Goal: Ask a question: Seek information or help from site administrators or community

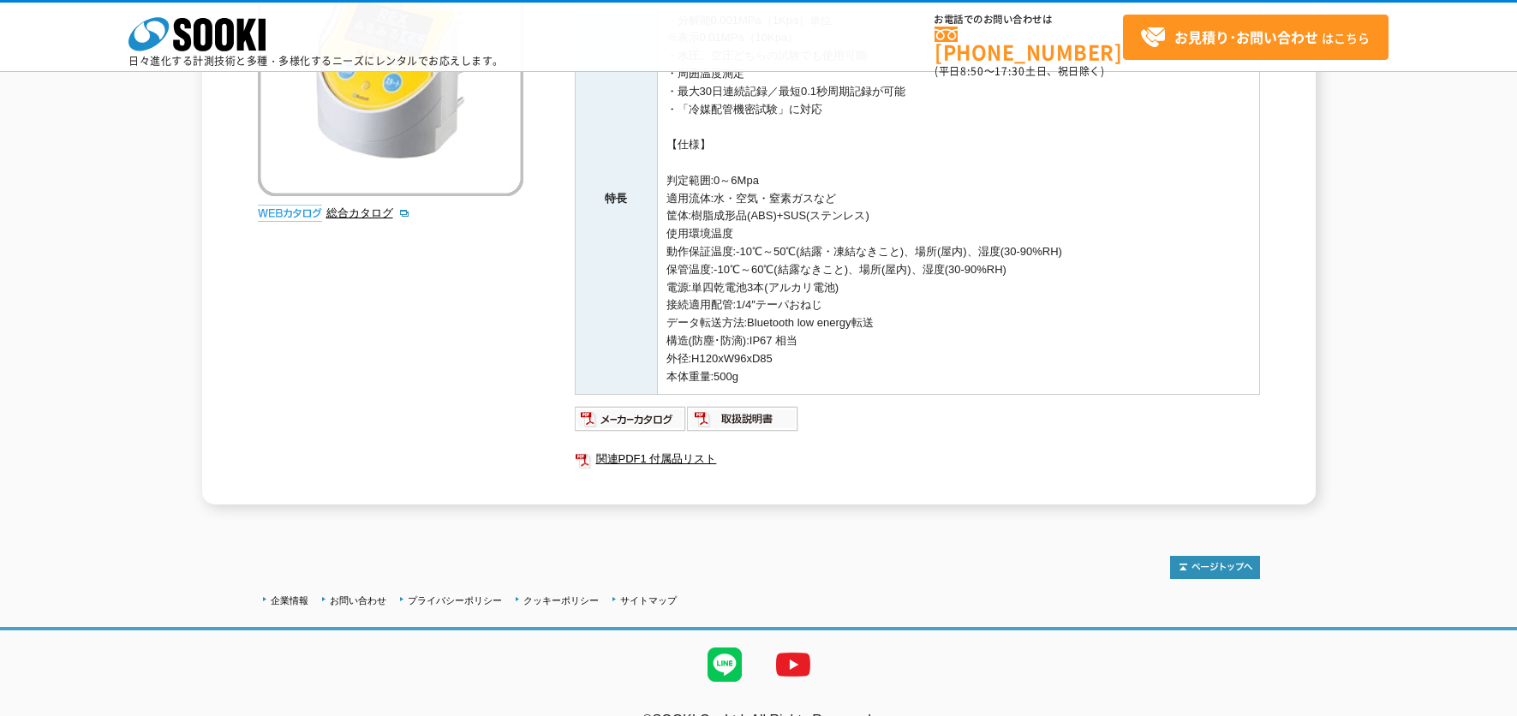
scroll to position [343, 0]
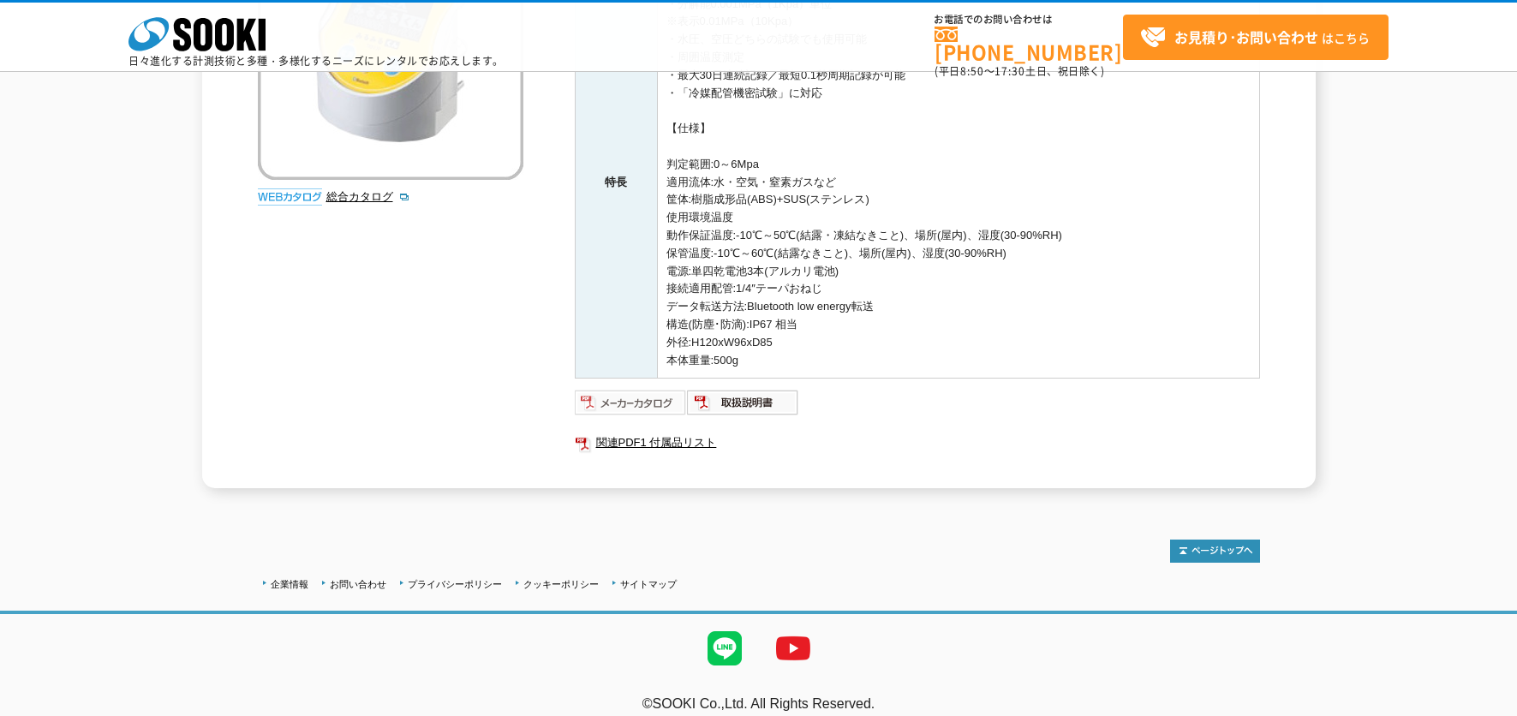
click at [624, 403] on img at bounding box center [631, 402] width 112 height 27
click at [742, 404] on img at bounding box center [743, 402] width 112 height 27
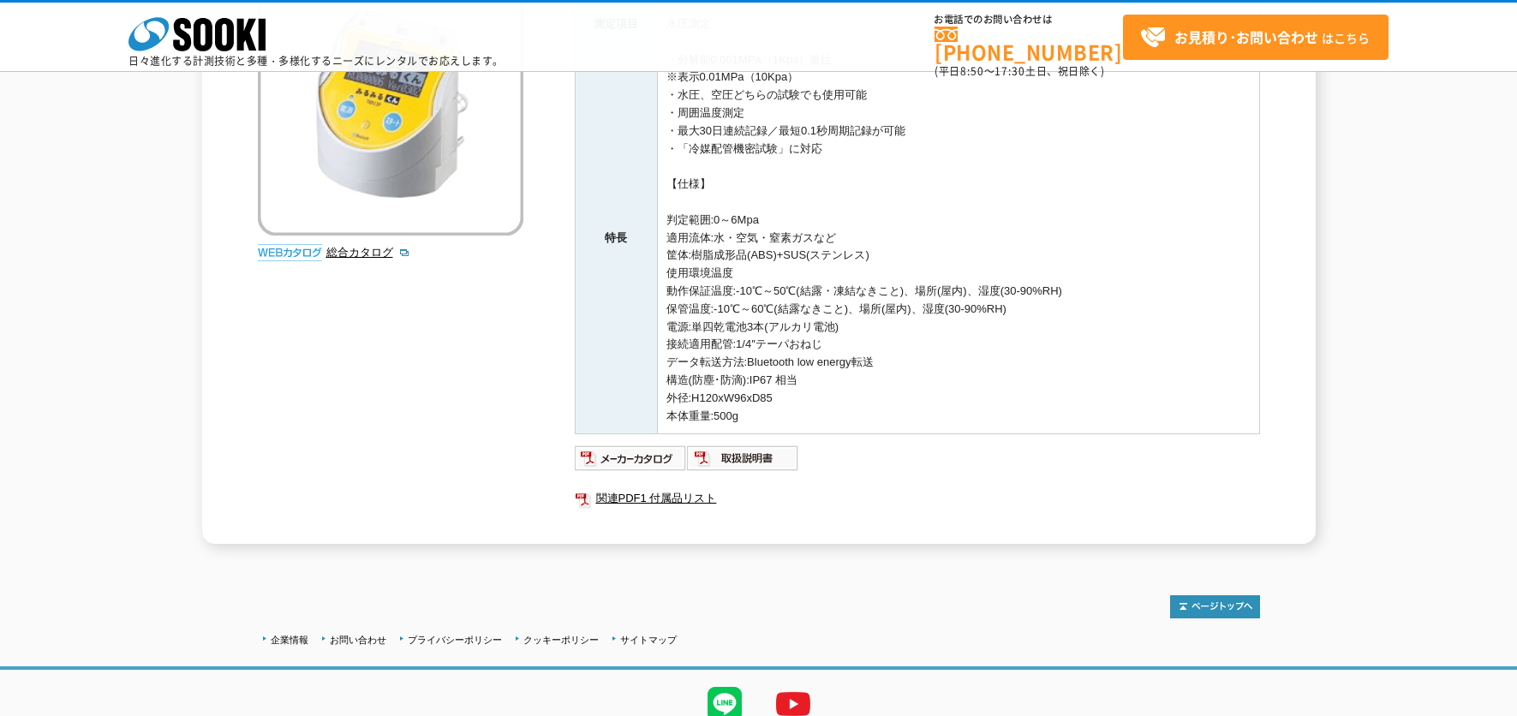
scroll to position [257, 0]
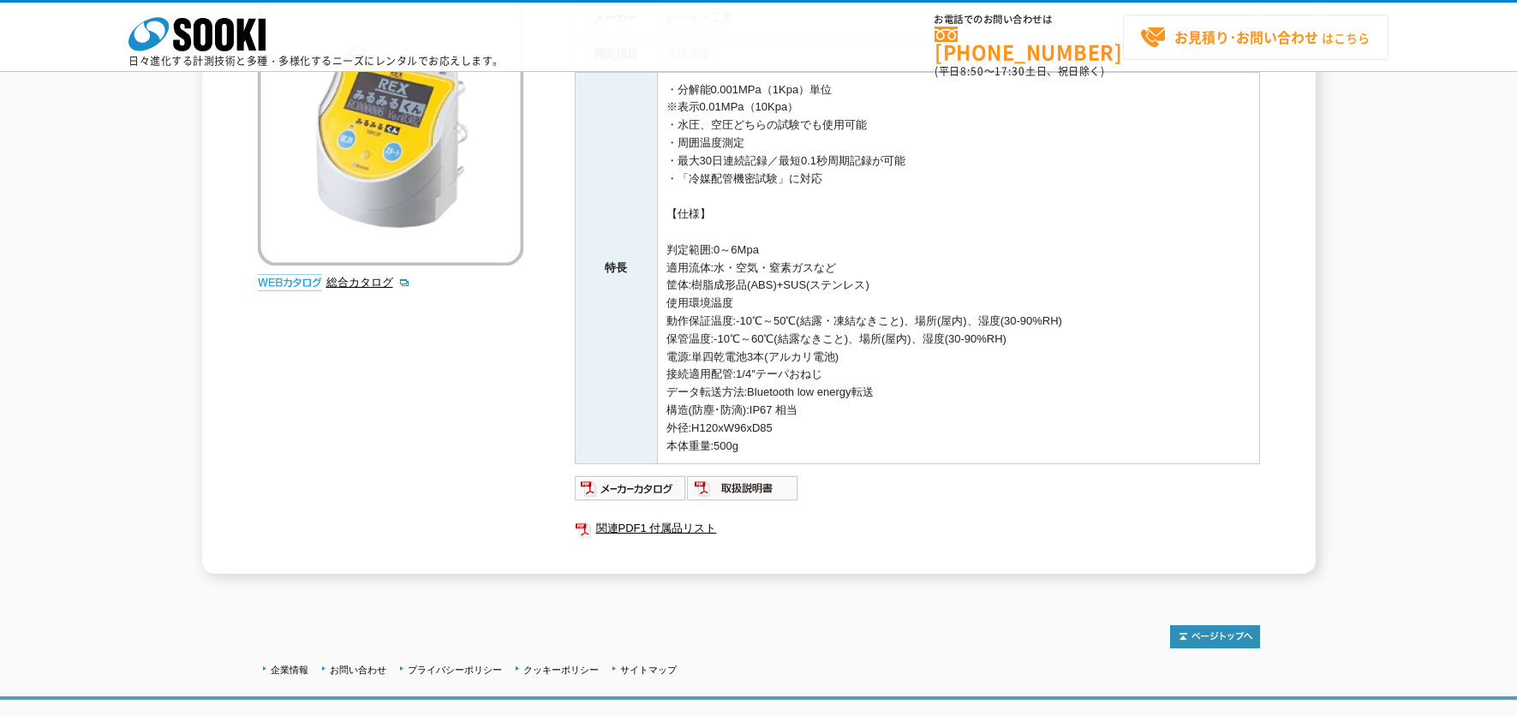
click at [1245, 50] on span "お見積り･お問い合わせ はこちら" at bounding box center [1255, 38] width 230 height 26
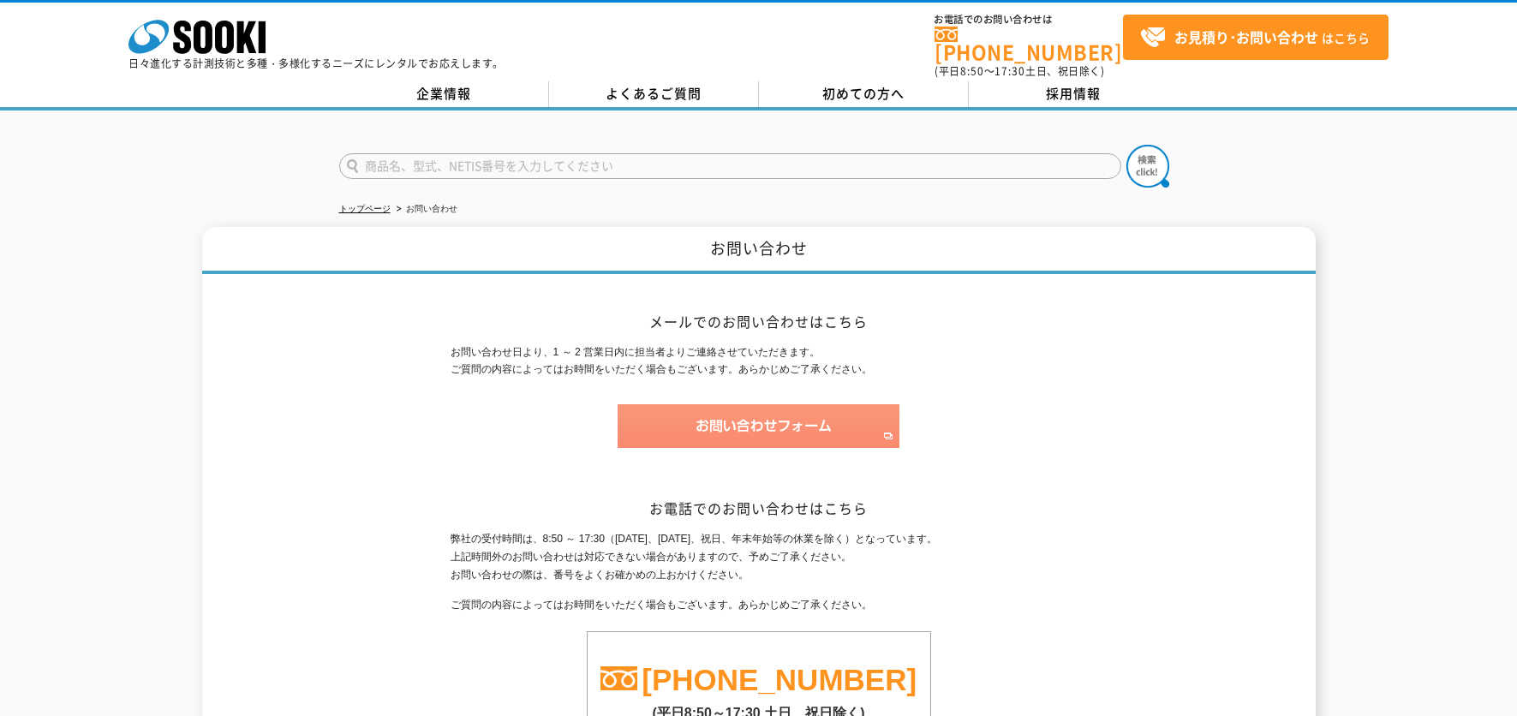
click at [738, 418] on img at bounding box center [759, 426] width 282 height 44
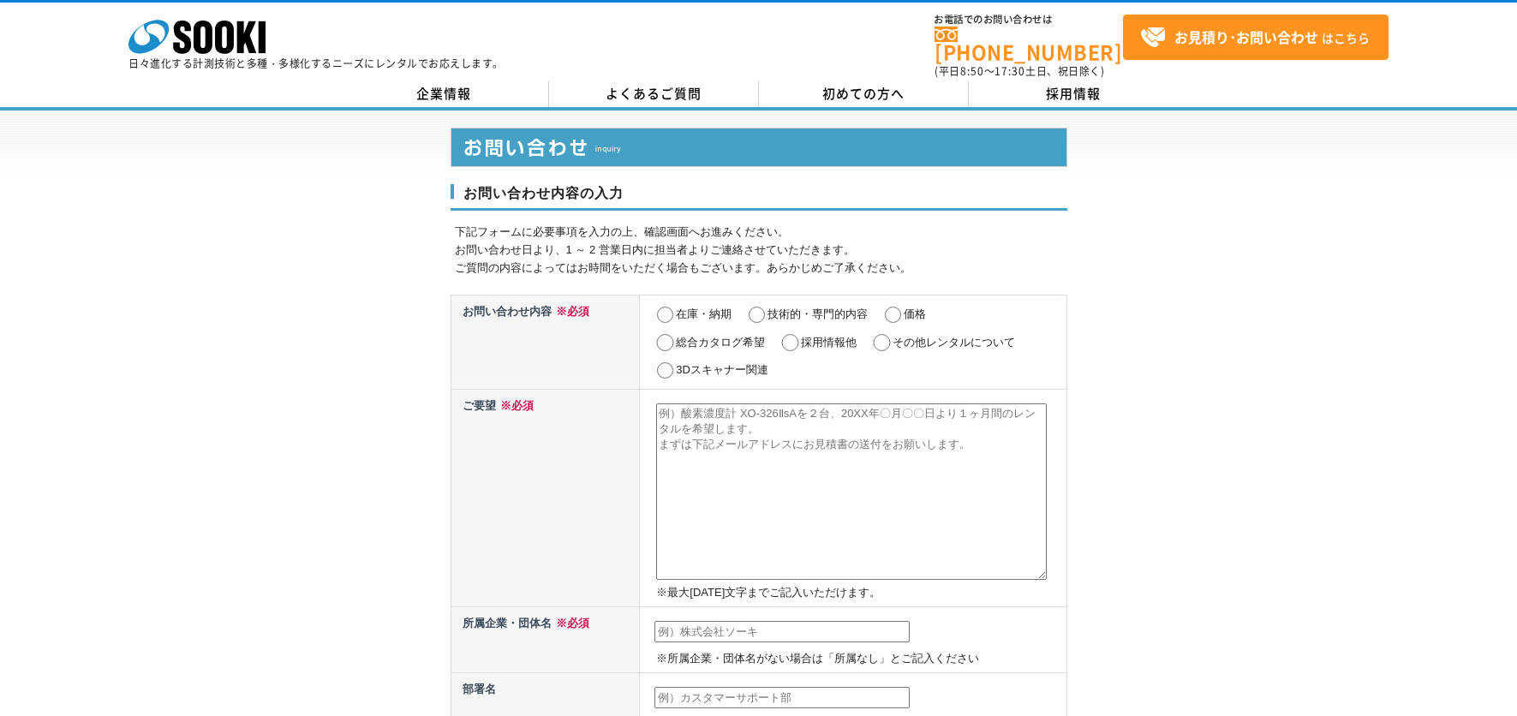
click at [758, 307] on input "技術的・専門的内容" at bounding box center [756, 315] width 21 height 17
radio input "true"
click at [711, 422] on textarea at bounding box center [851, 492] width 391 height 176
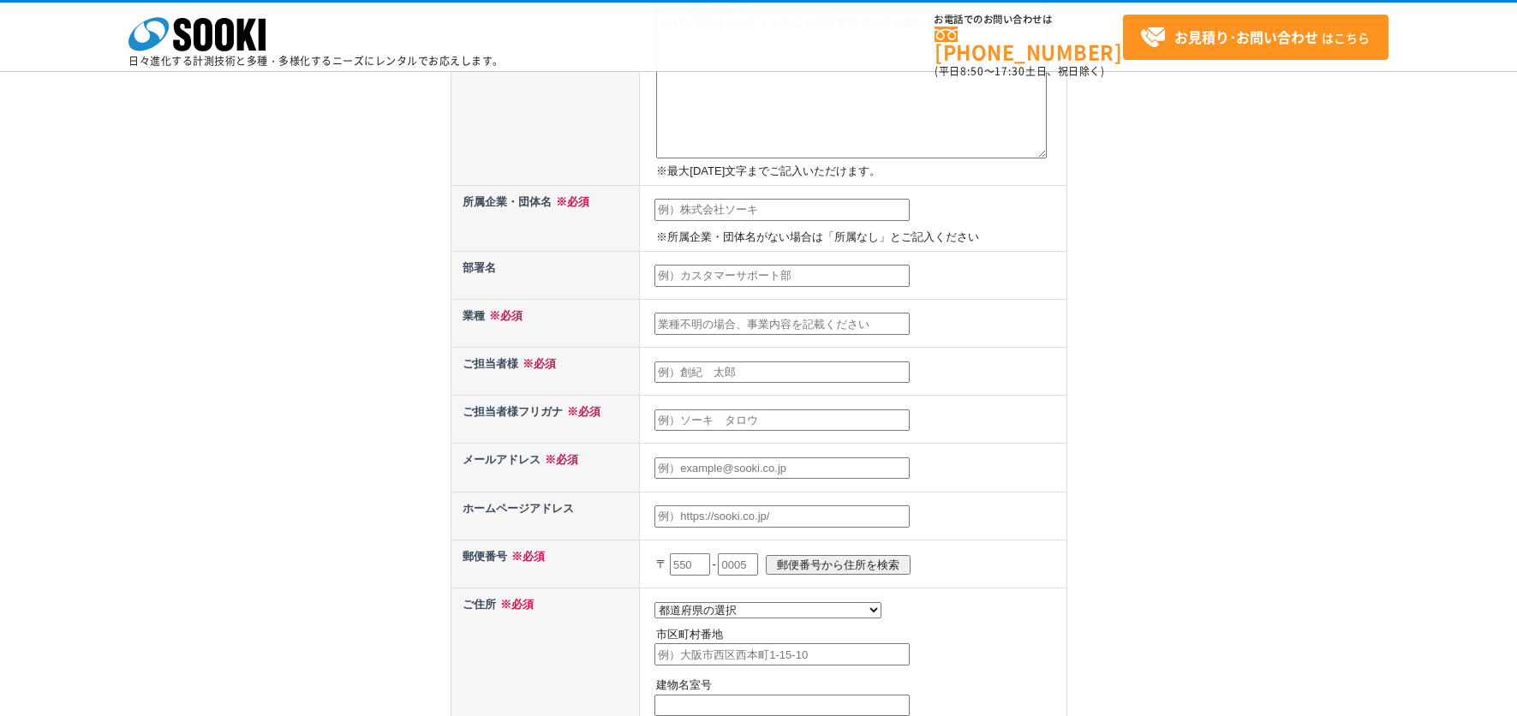
scroll to position [86, 0]
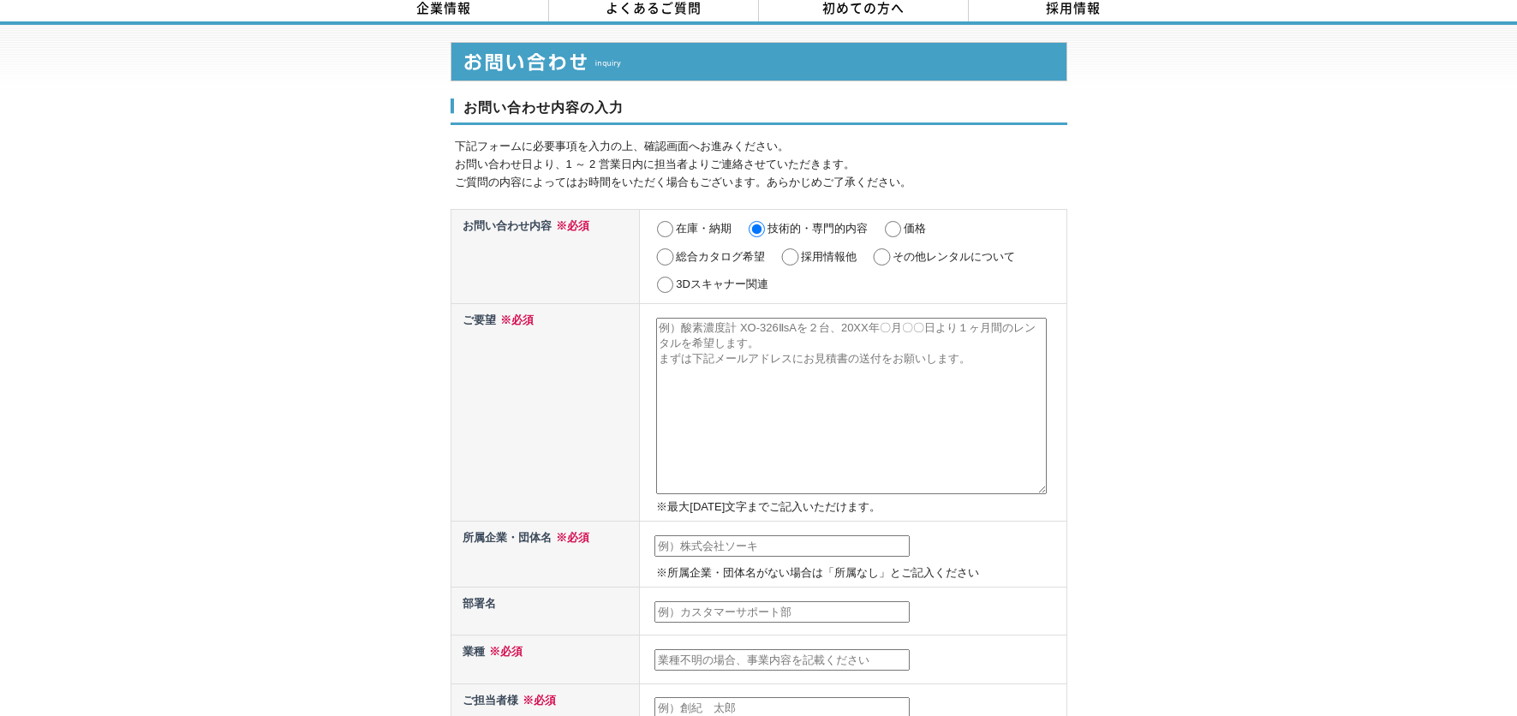
click at [723, 341] on textarea at bounding box center [851, 406] width 391 height 176
click at [994, 320] on textarea "高低差がある配管の水圧試験をみるみるくんで行う場合なのですが、みるみるくん自体に水頭圧補正機能の様なものはあるのでしょうか。" at bounding box center [851, 406] width 391 height 176
click at [1001, 318] on textarea "高低差がある配管の水圧試験をみるみるくんで行う場合なのですが(みるみるくんの取付位置は床面付近を想定)、みるみるくん自体に水頭圧補正機能の様なものはあるのでし…" at bounding box center [851, 406] width 391 height 176
click at [1030, 356] on textarea "高低差がある配管の水圧試験をみるみるくんで行う場合なのですが(上部と下部で5mほど高低差がある配管。みるみるくんの取付位置は床面付近を想定)、みるみるくん自体…" at bounding box center [851, 406] width 391 height 176
type textarea "高低差がある配管の水圧試験をみるみるくんで行う場合なのですが(上部と下部で5mほど高低差がある配管。みるみるくんの取付位置は床面付近を想定)、みるみるくん自体…"
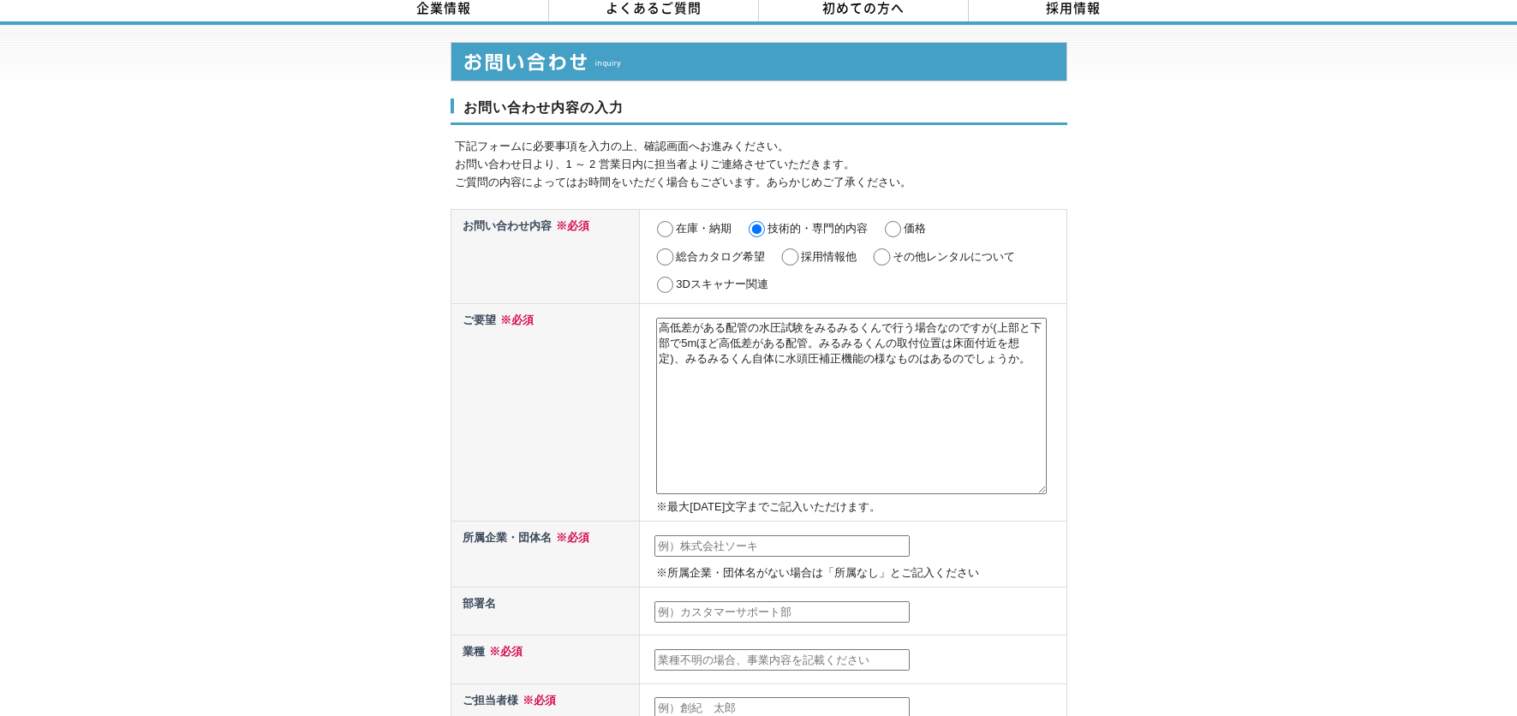
click at [701, 535] on input "text" at bounding box center [782, 546] width 255 height 22
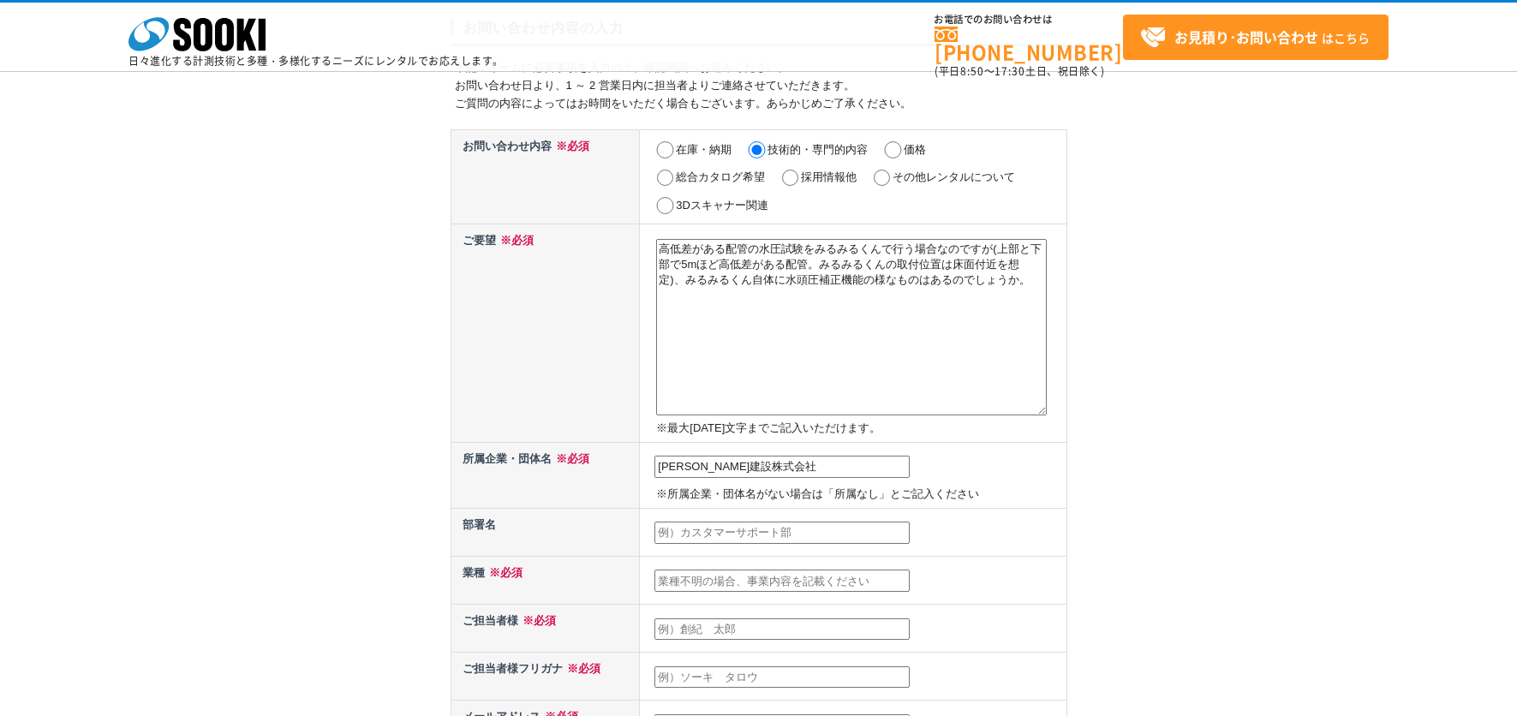
scroll to position [257, 0]
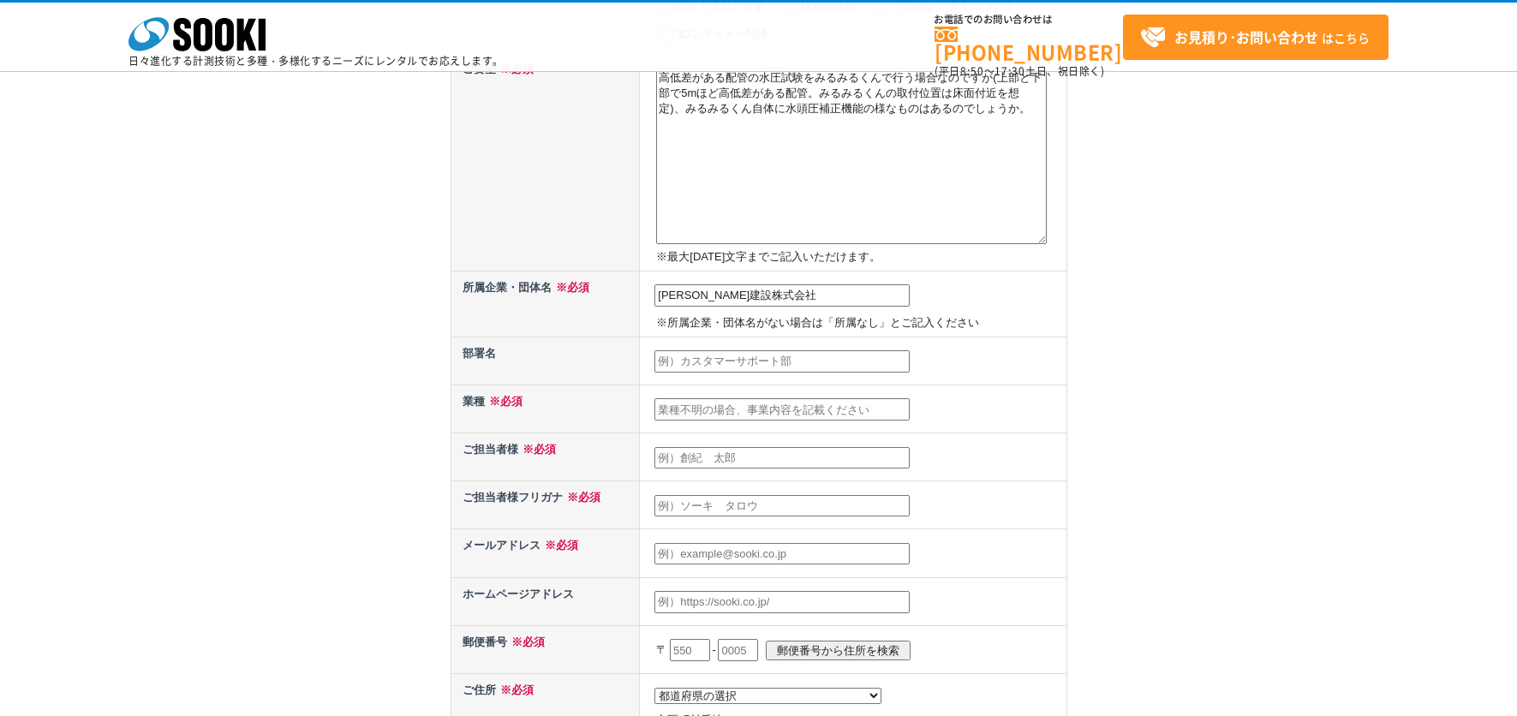
type input "清水建設株式会社"
click at [738, 366] on input "text" at bounding box center [782, 361] width 255 height 22
type input "千葉支店設備部"
click at [751, 410] on input "text" at bounding box center [782, 409] width 255 height 22
type input "建設業"
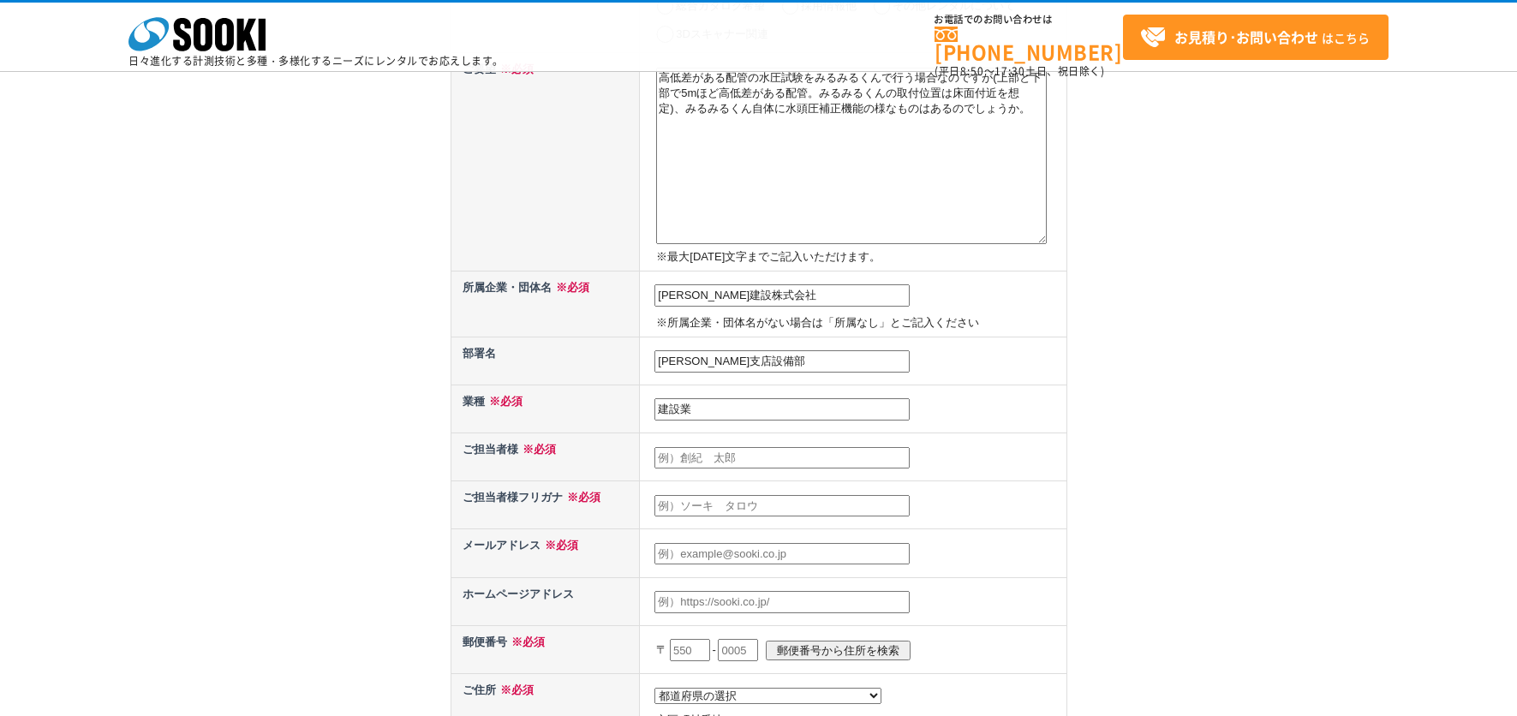
click at [792, 456] on input "text" at bounding box center [782, 458] width 255 height 22
type input "國松　博明"
click at [754, 514] on input "text" at bounding box center [782, 506] width 255 height 22
click at [754, 512] on input "text" at bounding box center [782, 506] width 255 height 22
type input "クニマツ　ヒロアキ"
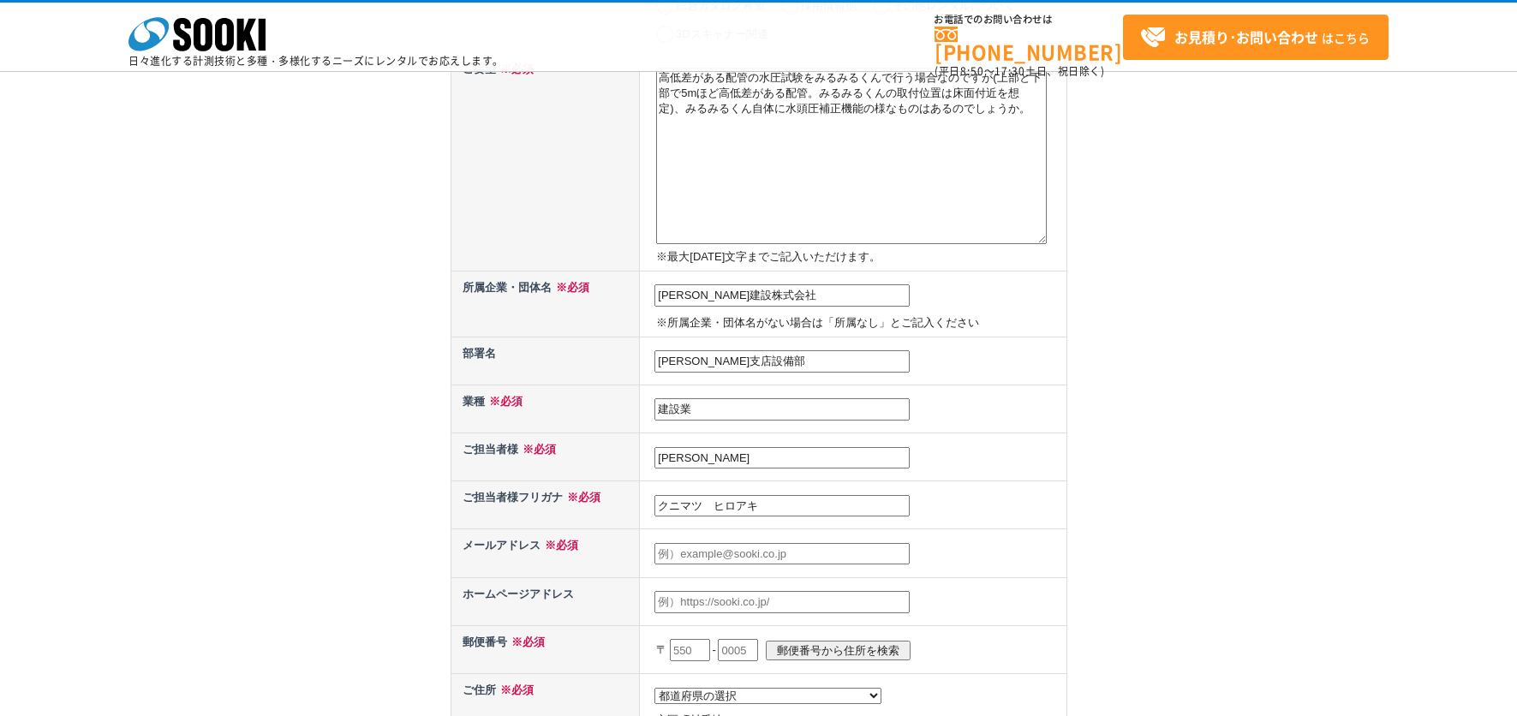
click at [751, 565] on input "text" at bounding box center [782, 554] width 255 height 22
type input "kunimatsu@shimz.co.jp"
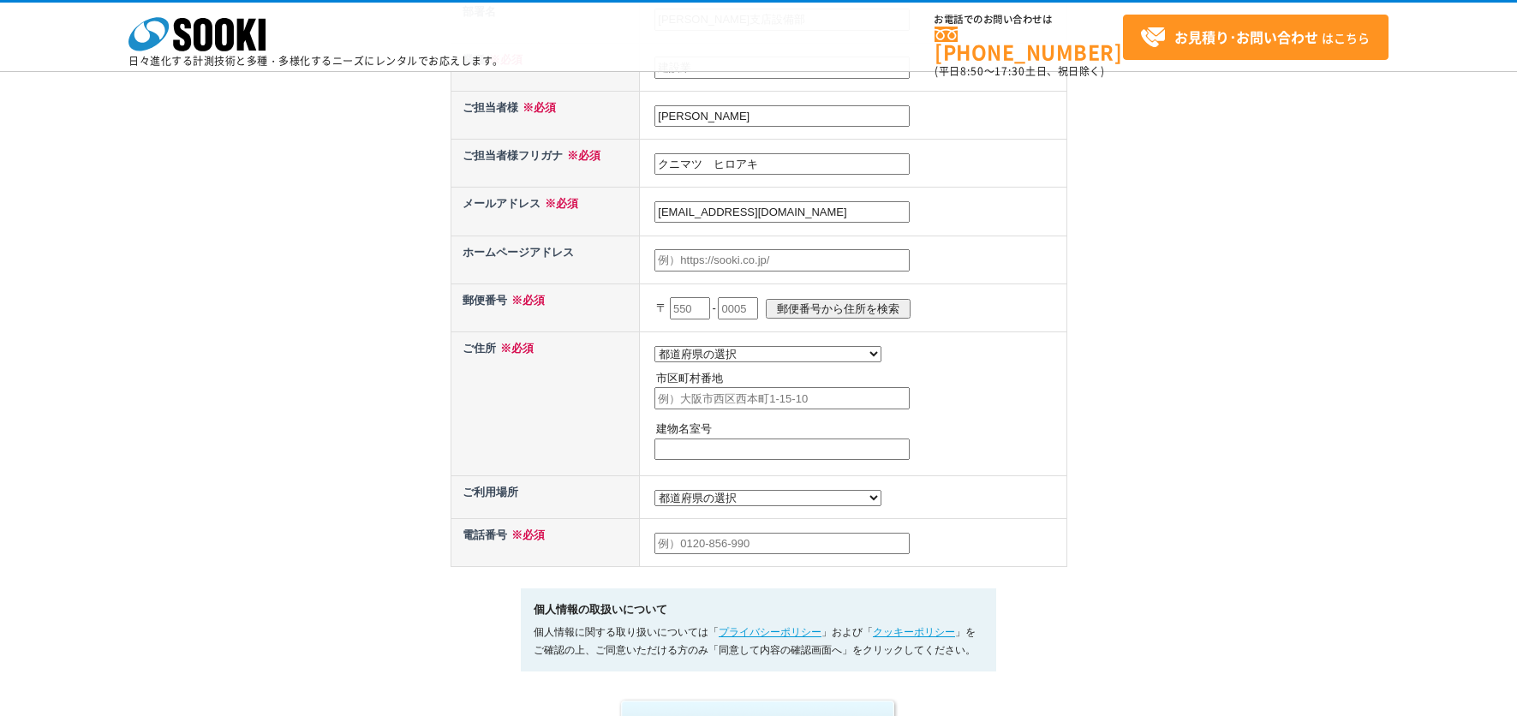
scroll to position [600, 0]
click at [689, 308] on input "text" at bounding box center [690, 307] width 40 height 22
type input "270"
click at [754, 314] on input "text" at bounding box center [738, 307] width 40 height 22
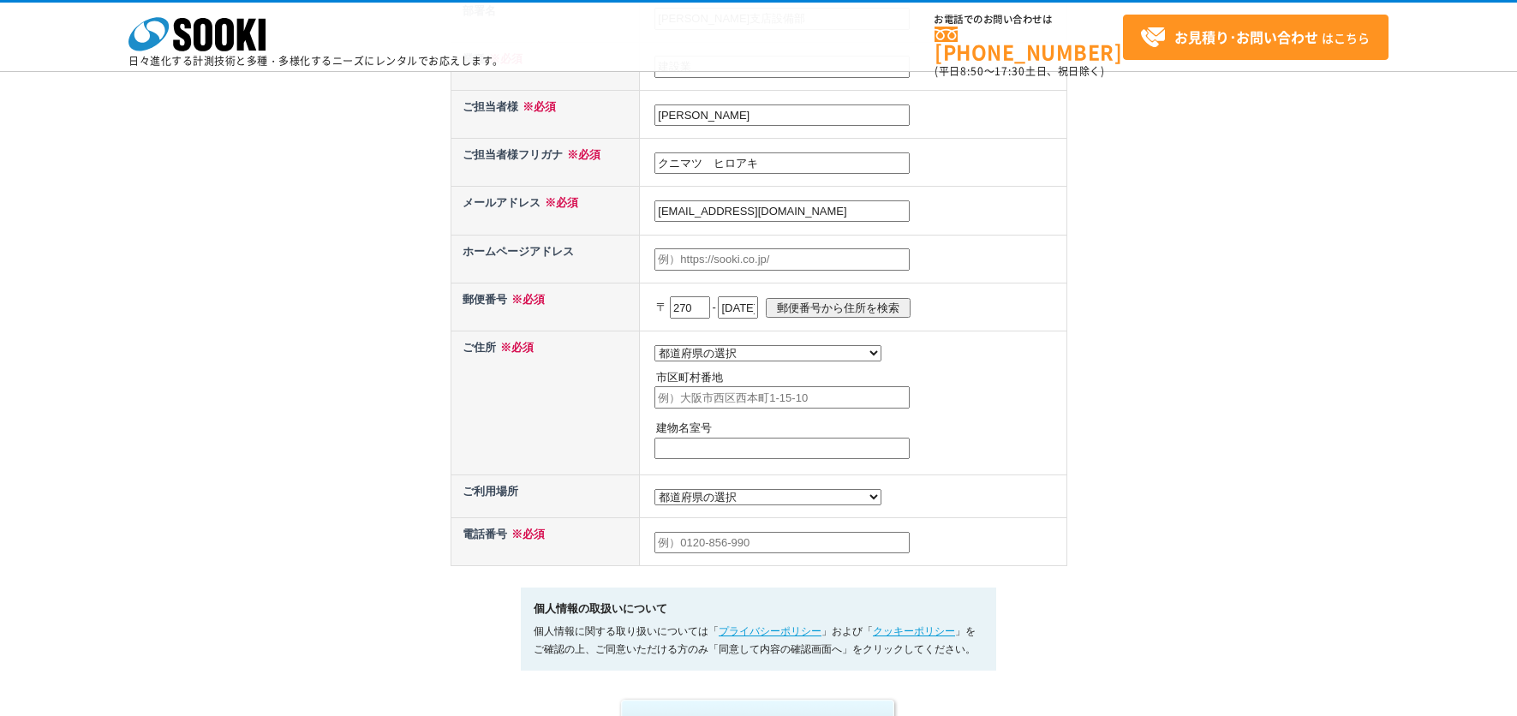
type input "1369"
click at [840, 312] on input "郵便番号から住所を検索" at bounding box center [838, 308] width 145 height 20
select select "12"
type input "印西市鹿黒南"
click at [746, 453] on input "text" at bounding box center [782, 449] width 255 height 22
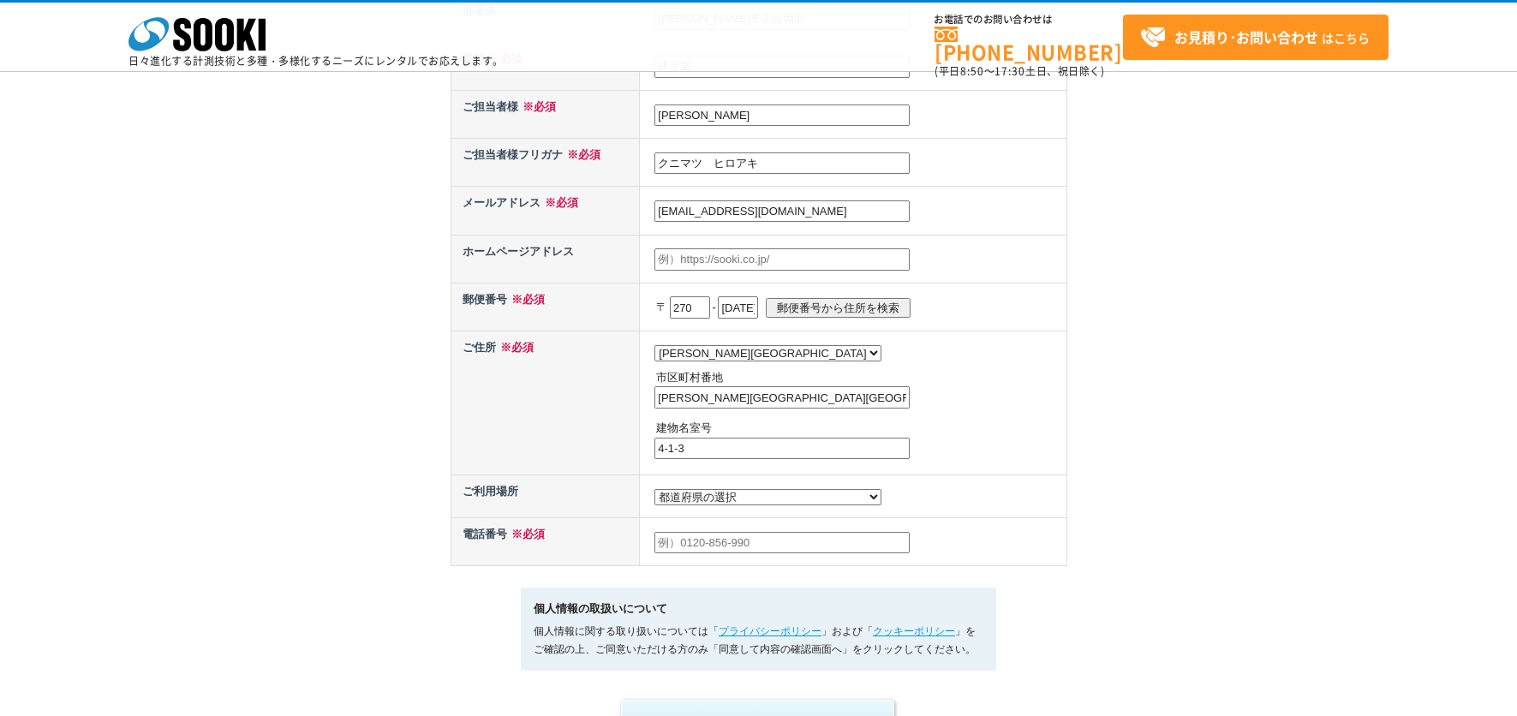
type input "4-1-3"
click at [739, 505] on select "都道府県の選択 利用場所未定 北海道 青森県 岩手県 宮城県 秋田県 山形県 福島県 茨城県 栃木県 群馬県 埼玉県 千葉県 東京都 神奈川県 新潟県 富山県…" at bounding box center [768, 497] width 227 height 16
select select "12"
click at [655, 493] on select "都道府県の選択 利用場所未定 北海道 青森県 岩手県 宮城県 秋田県 山形県 福島県 茨城県 栃木県 群馬県 埼玉県 千葉県 東京都 神奈川県 新潟県 富山県…" at bounding box center [768, 497] width 227 height 16
click at [796, 475] on td "都道府県の選択 利用場所未定 北海道 青森県 岩手県 宮城県 秋田県 山形県 福島県 茨城県 栃木県 群馬県 埼玉県 千葉県 東京都 神奈川県 新潟県 富山県…" at bounding box center [853, 403] width 427 height 144
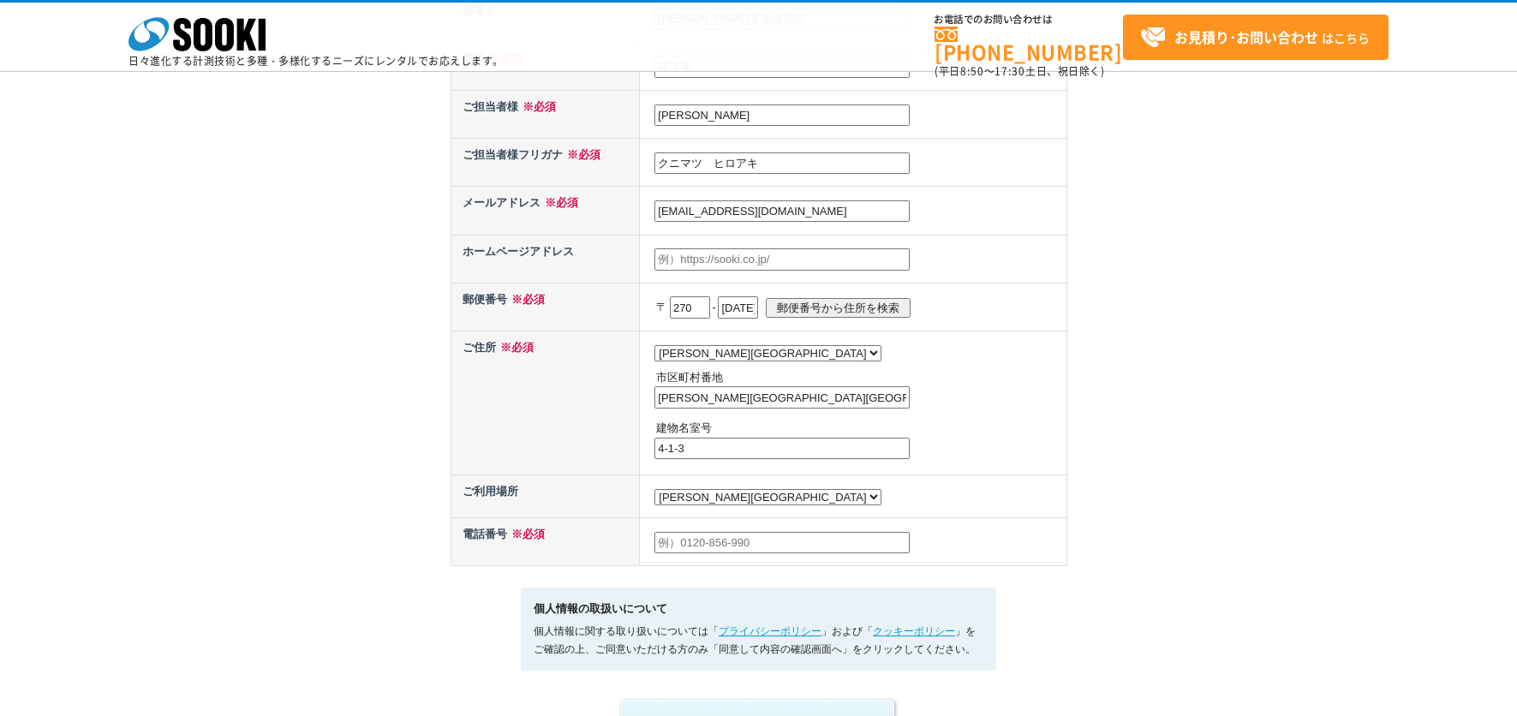
click at [738, 552] on input "text" at bounding box center [782, 543] width 255 height 22
type input "080-1102-3424"
click at [963, 535] on td "080-1102-3424" at bounding box center [853, 541] width 427 height 48
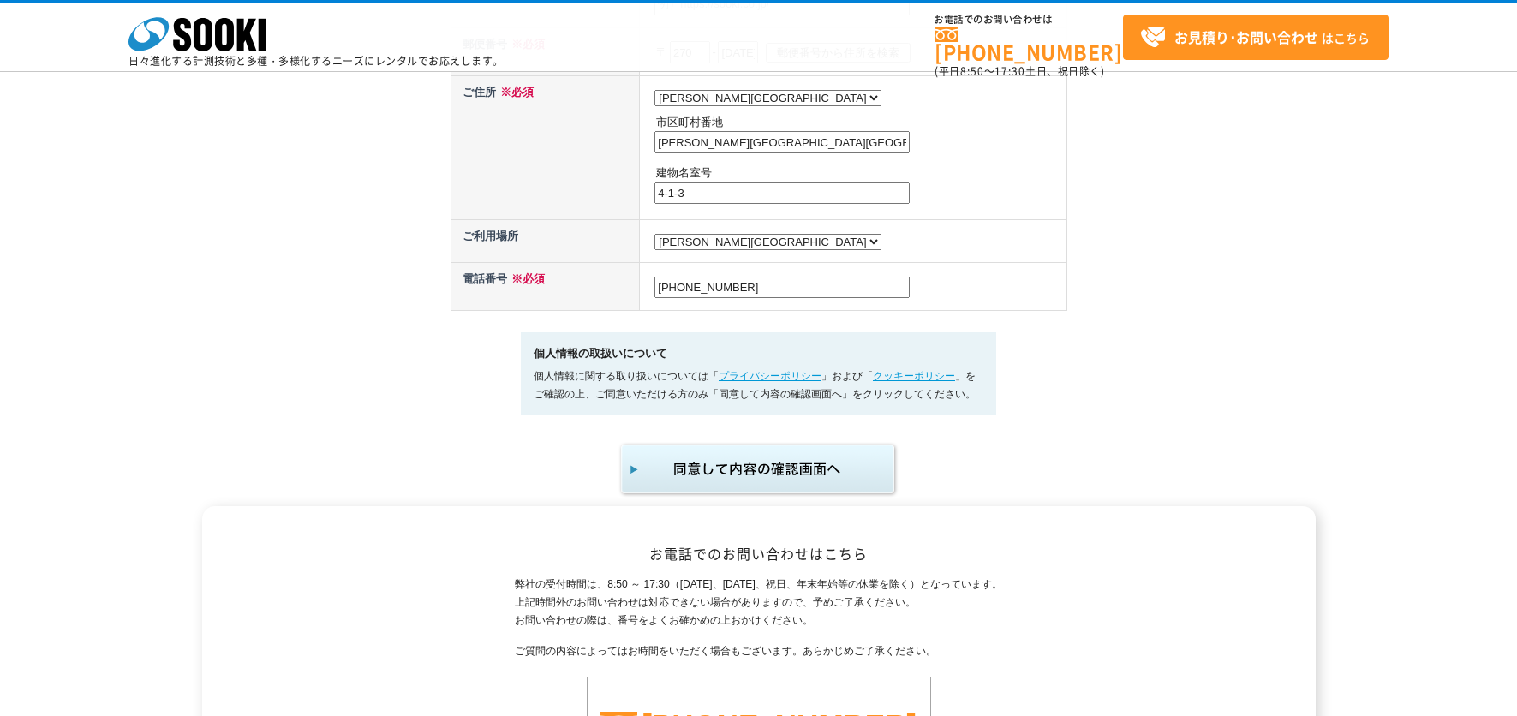
scroll to position [1028, 0]
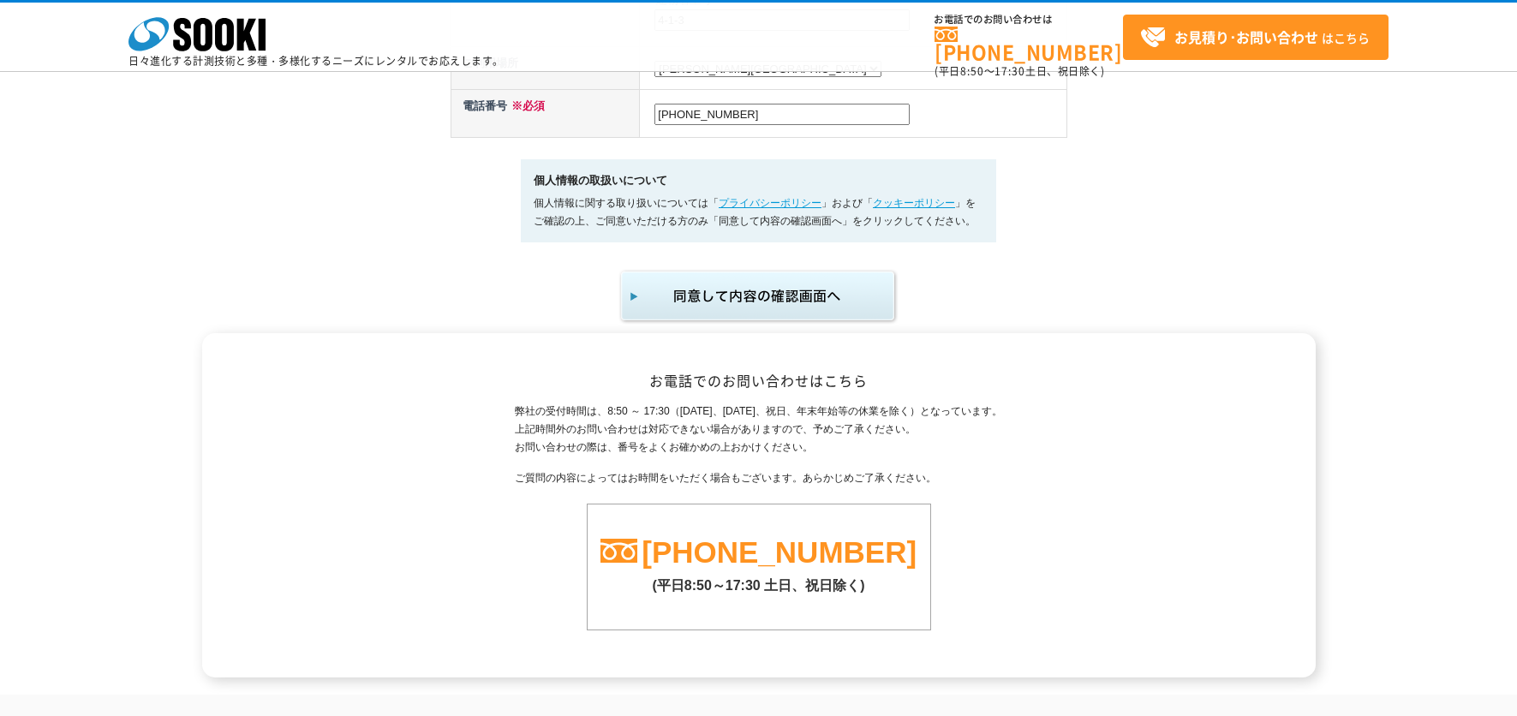
click at [764, 313] on img "submit" at bounding box center [759, 296] width 281 height 57
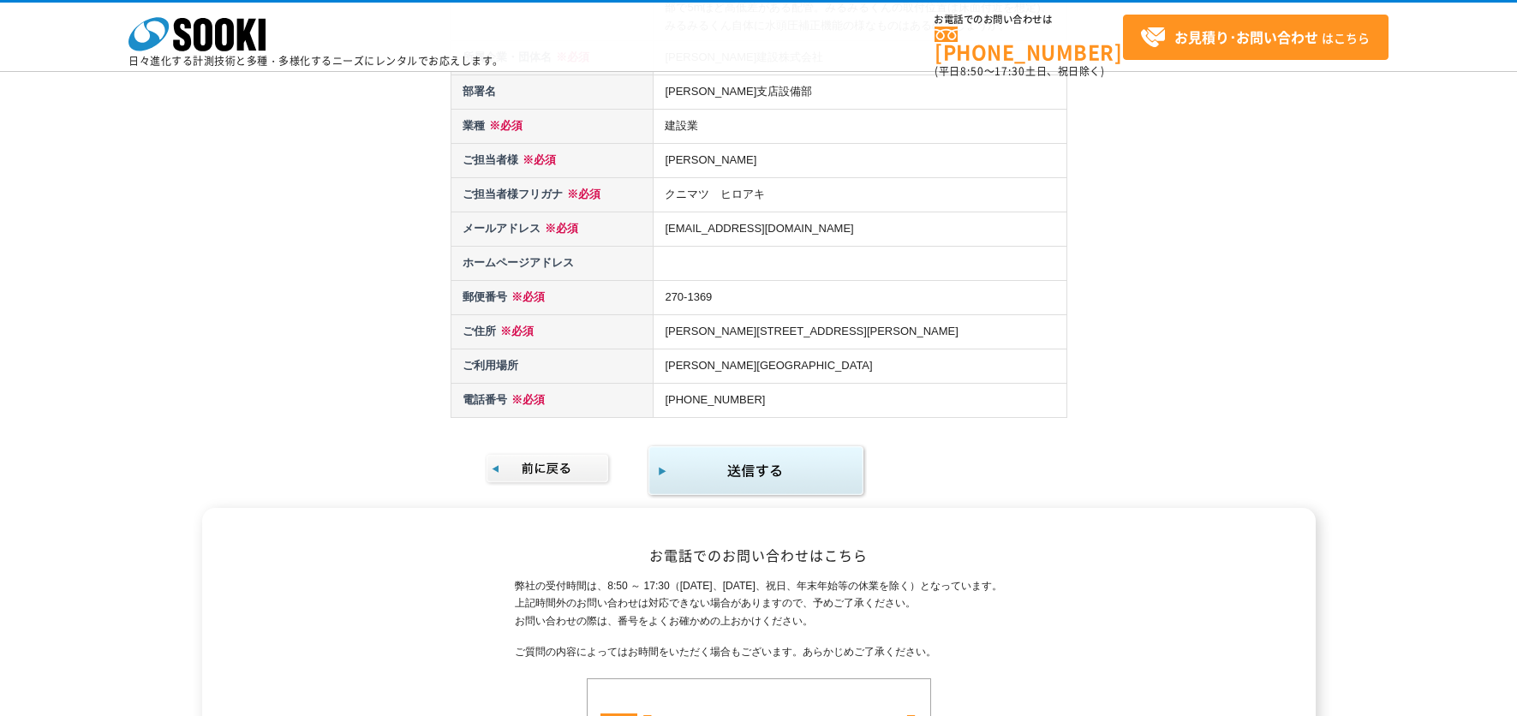
scroll to position [343, 0]
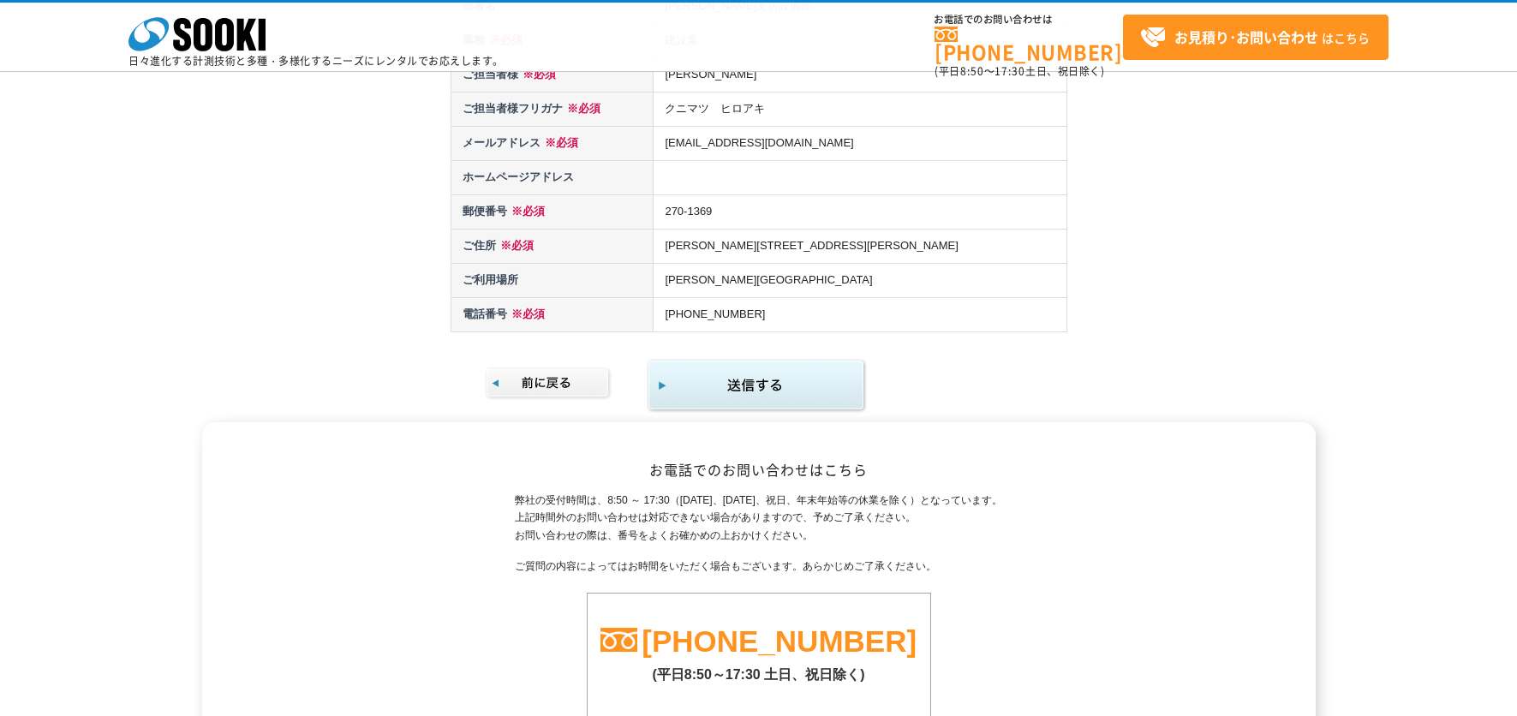
click at [770, 386] on img "submit" at bounding box center [757, 386] width 220 height 56
